Goal: Information Seeking & Learning: Learn about a topic

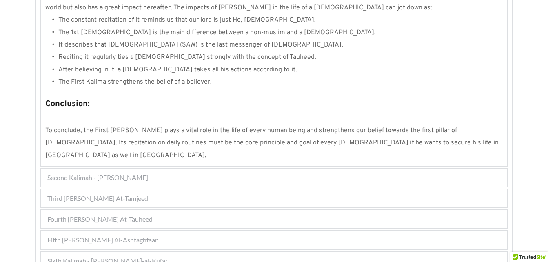
scroll to position [788, 0]
click at [222, 231] on div "Fifth [PERSON_NAME] Al-Ashtaghfaar" at bounding box center [274, 240] width 466 height 18
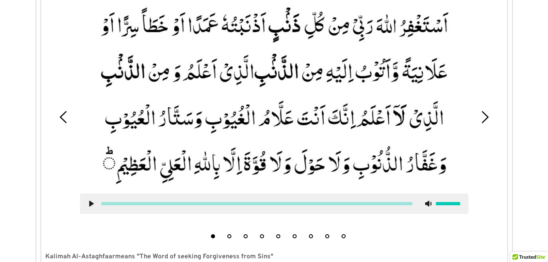
scroll to position [384, 0]
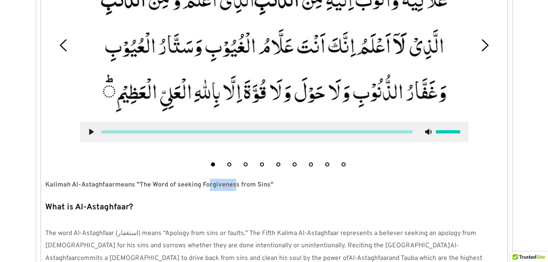
drag, startPoint x: 207, startPoint y: 187, endPoint x: 235, endPoint y: 190, distance: 28.7
click at [235, 190] on p "Kalimah Al-Astaghfaar means "The Word of seeking Forgiveness from Sins"" at bounding box center [274, 185] width 458 height 12
click at [331, 186] on p "Kalimah Al-Astaghfaar means "The Word of seeking Forgiveness from Sins"" at bounding box center [274, 185] width 458 height 12
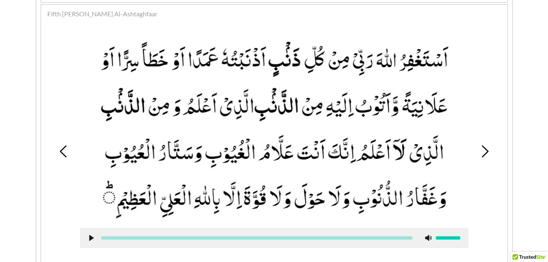
scroll to position [268, 0]
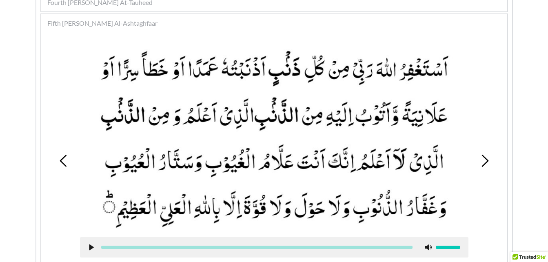
click at [91, 247] on use at bounding box center [91, 247] width 4 height 6
click at [493, 134] on div "1 2 3 4 5 6 7 8 9" at bounding box center [274, 161] width 458 height 251
click at [91, 244] on icon at bounding box center [91, 247] width 7 height 7
drag, startPoint x: 477, startPoint y: 162, endPoint x: 484, endPoint y: 162, distance: 7.3
click at [484, 162] on div "1 2 3 4 5 6 7 8 9" at bounding box center [274, 161] width 458 height 251
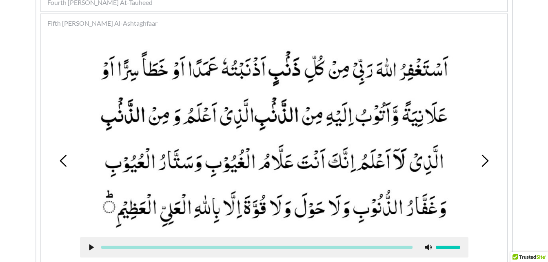
click at [484, 162] on icon at bounding box center [485, 161] width 12 height 12
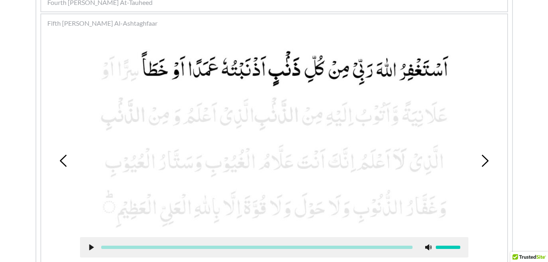
click at [484, 162] on icon at bounding box center [485, 161] width 12 height 12
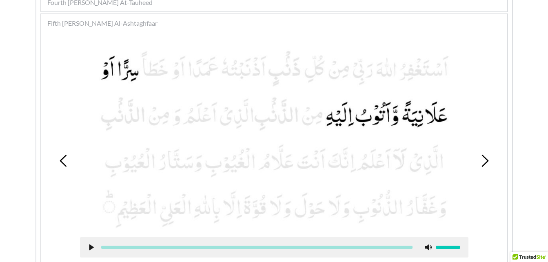
click at [65, 165] on use at bounding box center [63, 161] width 7 height 12
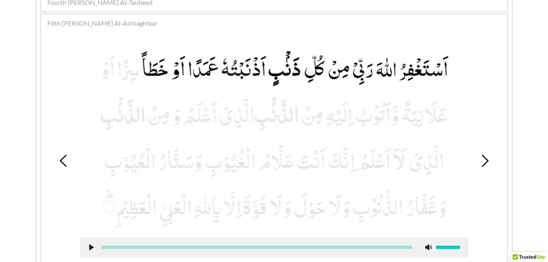
click at [90, 247] on use at bounding box center [91, 247] width 4 height 6
click at [89, 245] on use at bounding box center [91, 247] width 5 height 6
